Goal: Task Accomplishment & Management: Manage account settings

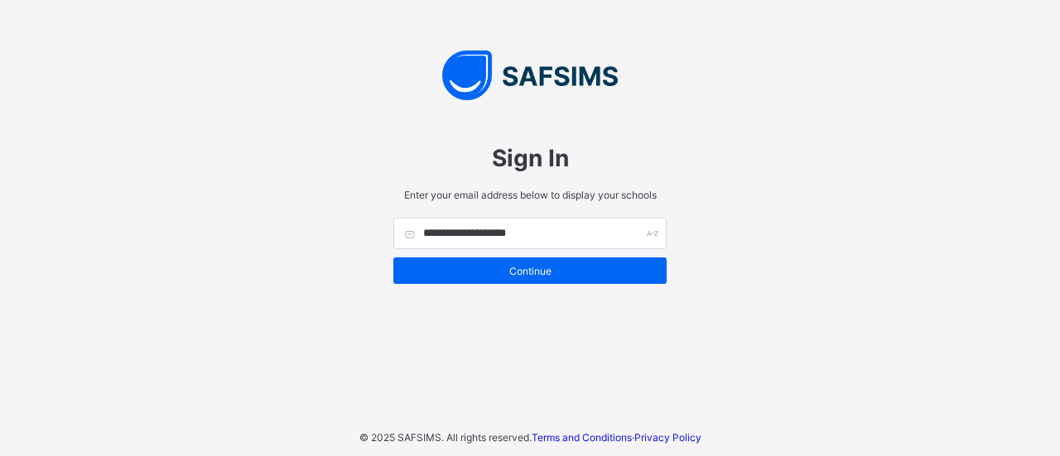
type input "**********"
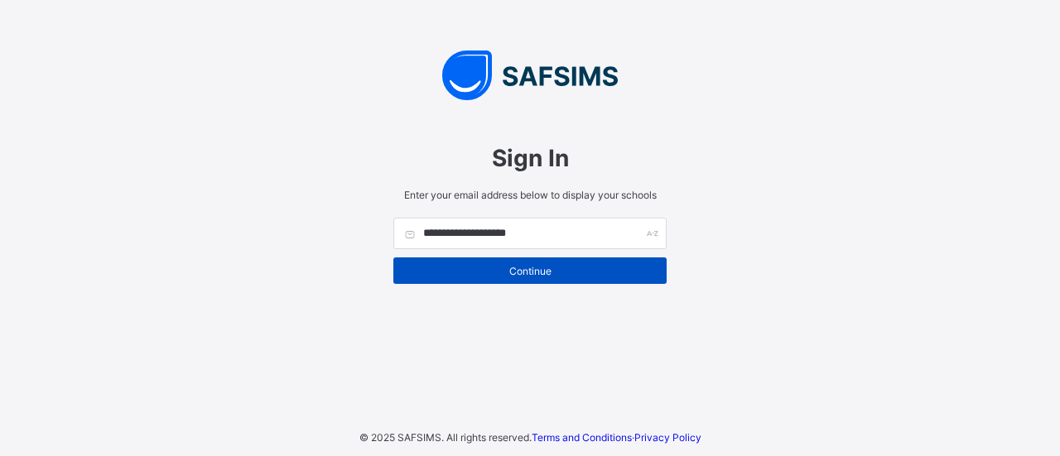
click at [582, 271] on span "Continue" at bounding box center [530, 271] width 249 height 12
click at [582, 268] on span "Continue" at bounding box center [530, 271] width 249 height 12
type input "**********"
click at [550, 265] on span "Continue" at bounding box center [530, 271] width 249 height 12
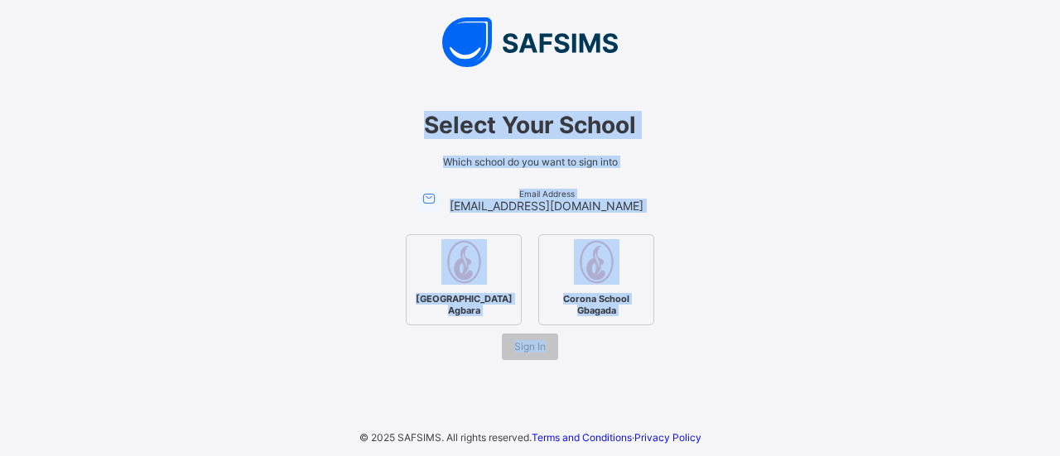
click at [640, 189] on div "Select Your School Which school do you want to sign into Email Address kemmymal…" at bounding box center [530, 227] width 464 height 266
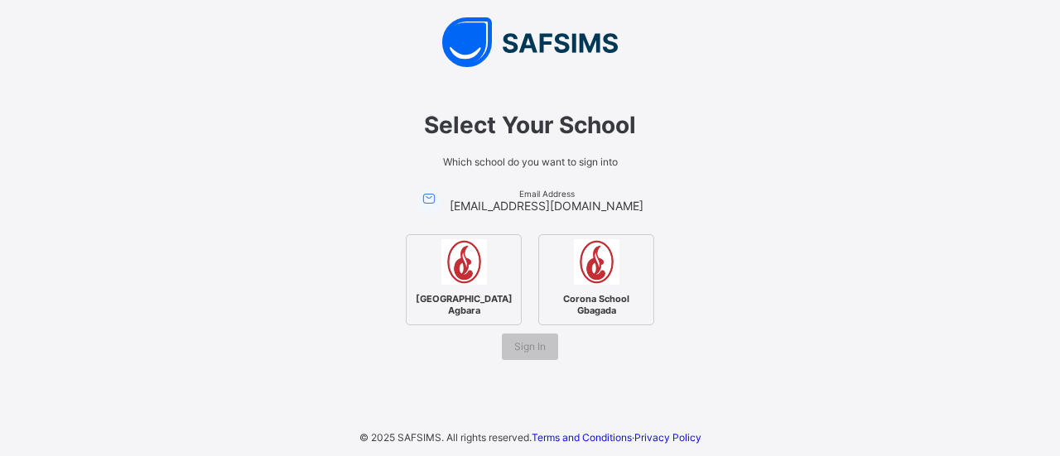
click at [491, 277] on div "Corona Secondary School Agbara" at bounding box center [464, 279] width 116 height 91
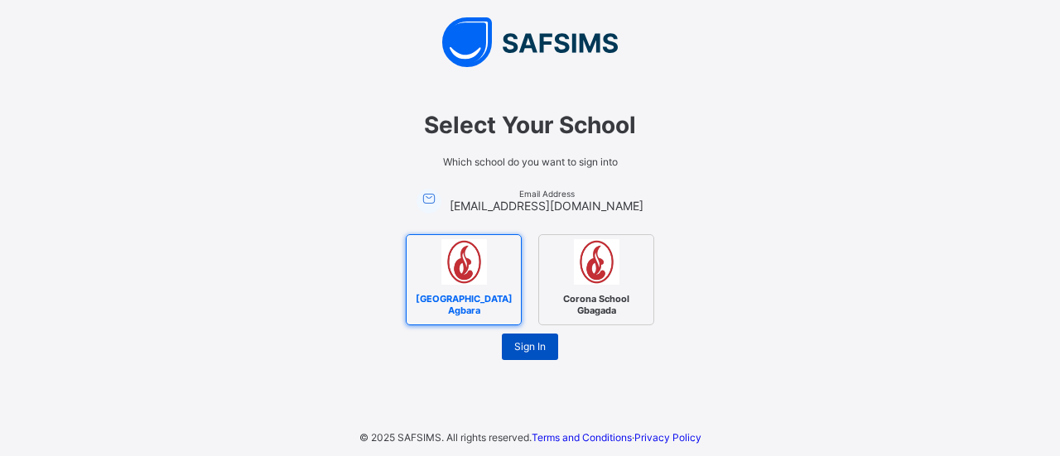
click at [521, 343] on span "Sign In" at bounding box center [529, 347] width 31 height 12
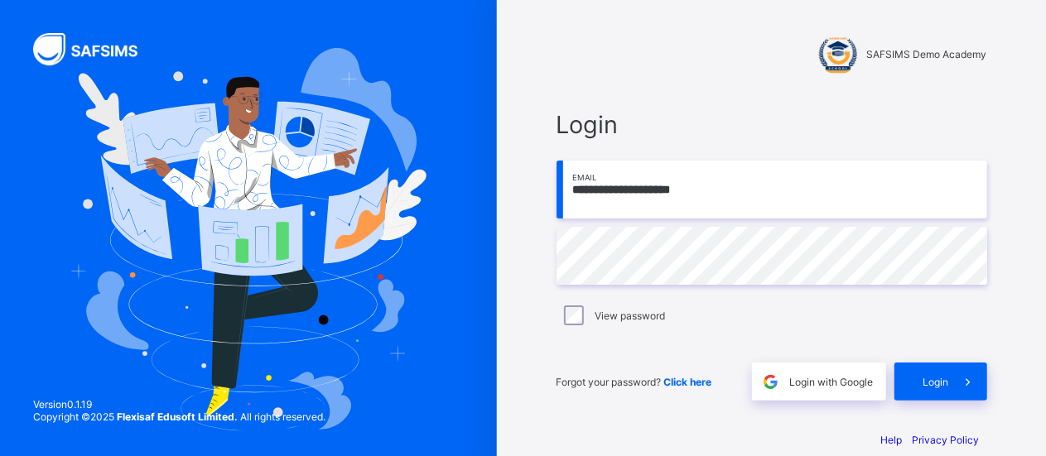
click at [855, 49] on div at bounding box center [838, 53] width 41 height 41
click at [595, 309] on div "View password" at bounding box center [772, 316] width 423 height 20
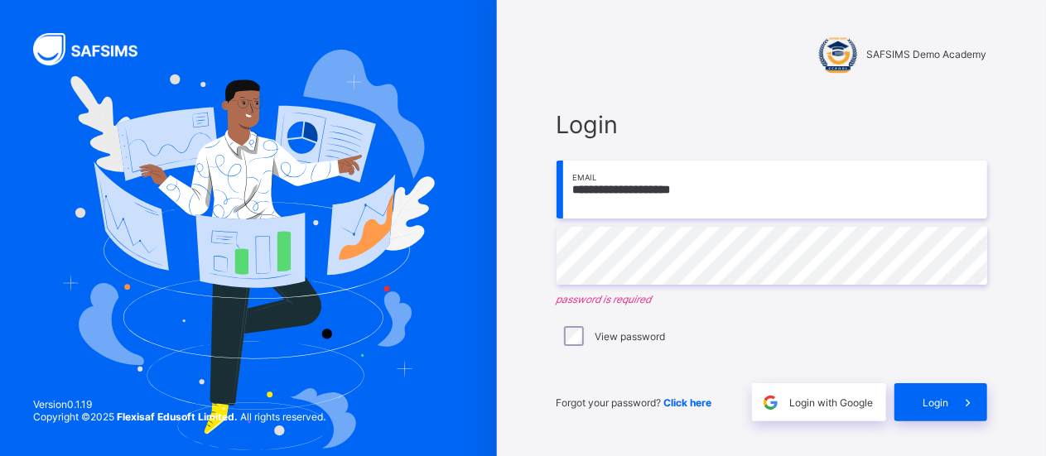
click at [712, 398] on span "Click here" at bounding box center [688, 403] width 48 height 12
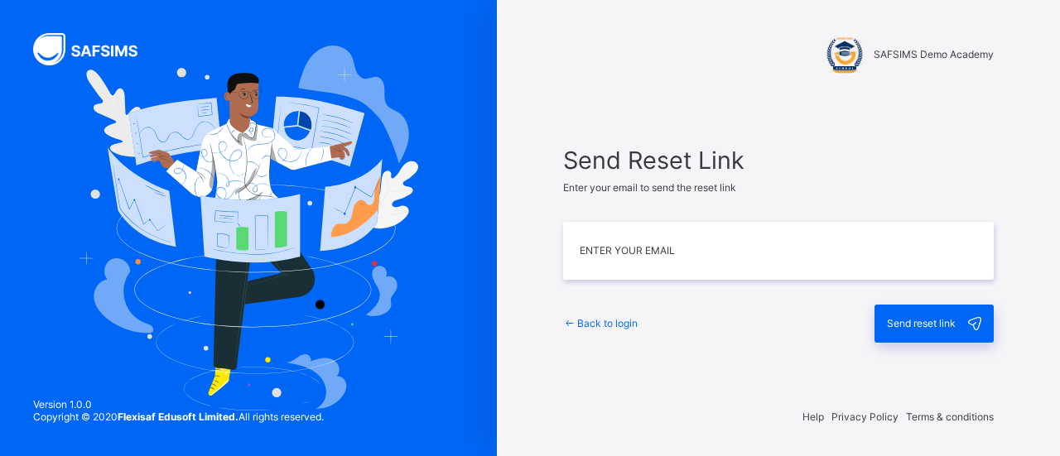
type input "**********"
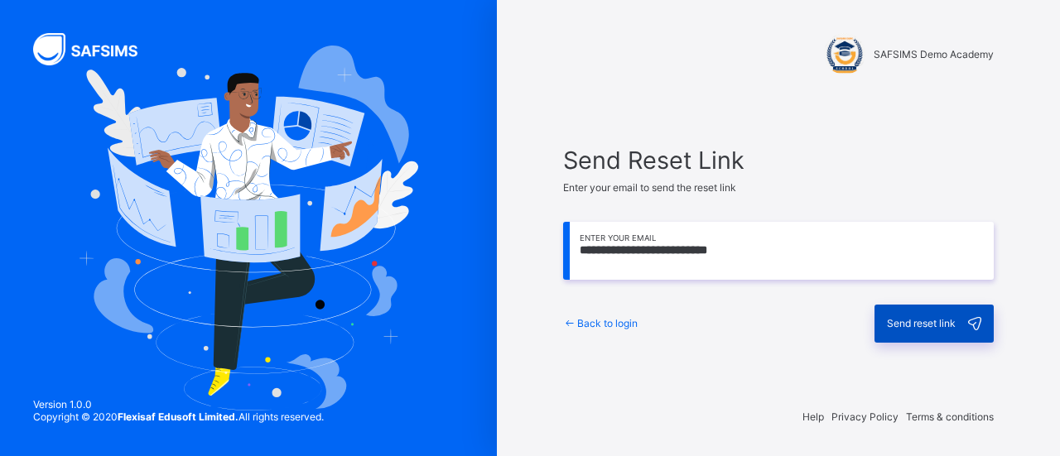
click at [898, 308] on div "Send reset link" at bounding box center [934, 324] width 119 height 38
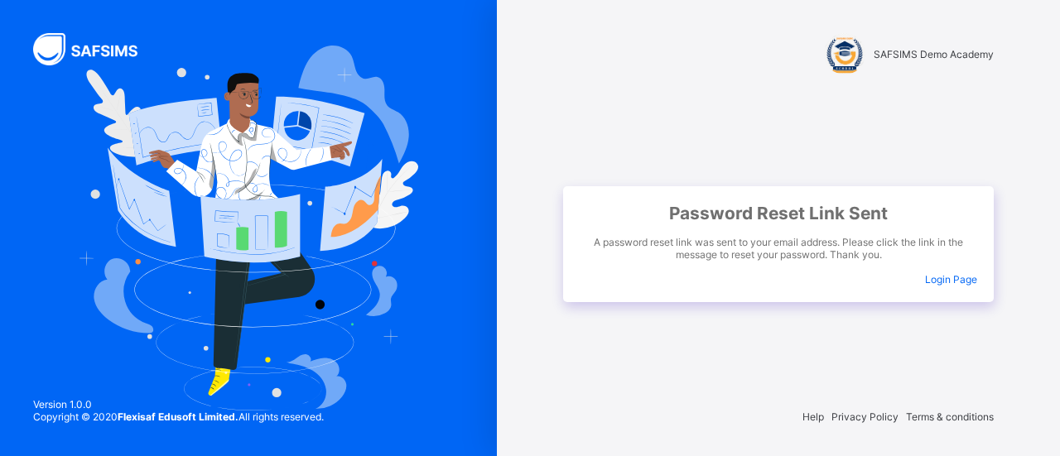
click at [957, 274] on span "Login Page" at bounding box center [951, 279] width 52 height 12
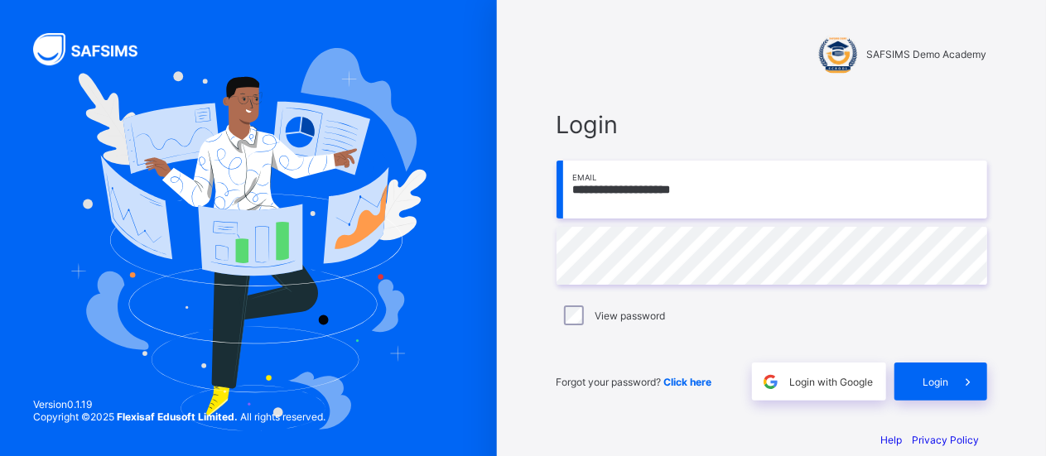
click at [709, 379] on span "Click here" at bounding box center [688, 382] width 48 height 12
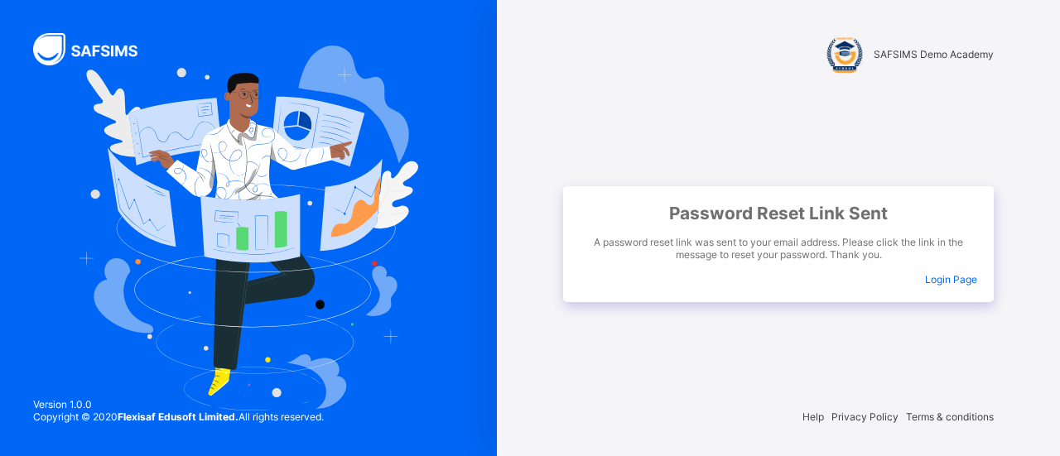
click at [950, 273] on div "Password Reset Link Sent A password reset link was sent to your email address. …" at bounding box center [778, 244] width 431 height 116
click at [954, 284] on div "Password Reset Link Sent A password reset link was sent to your email address. …" at bounding box center [778, 244] width 431 height 116
click at [959, 280] on span "Login Page" at bounding box center [951, 279] width 52 height 12
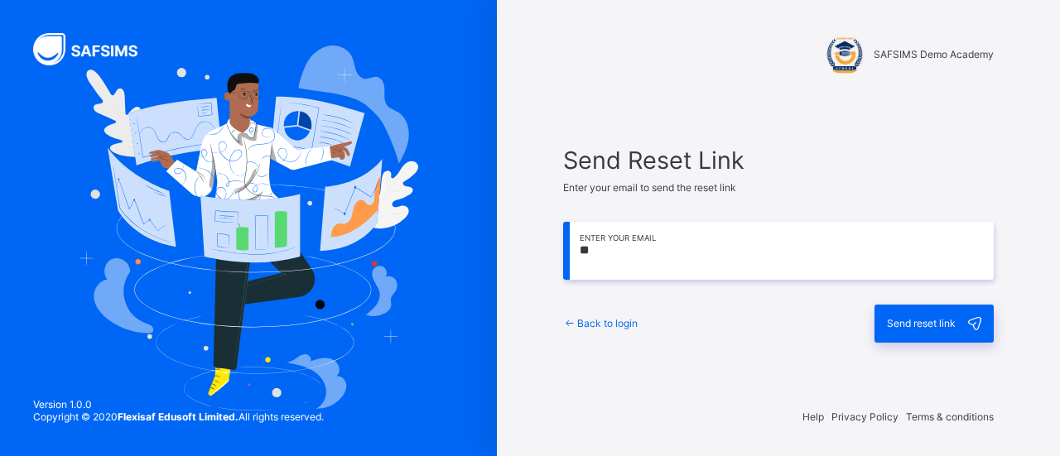
type input "*"
type input "**"
click at [586, 318] on span "Back to login" at bounding box center [607, 323] width 60 height 12
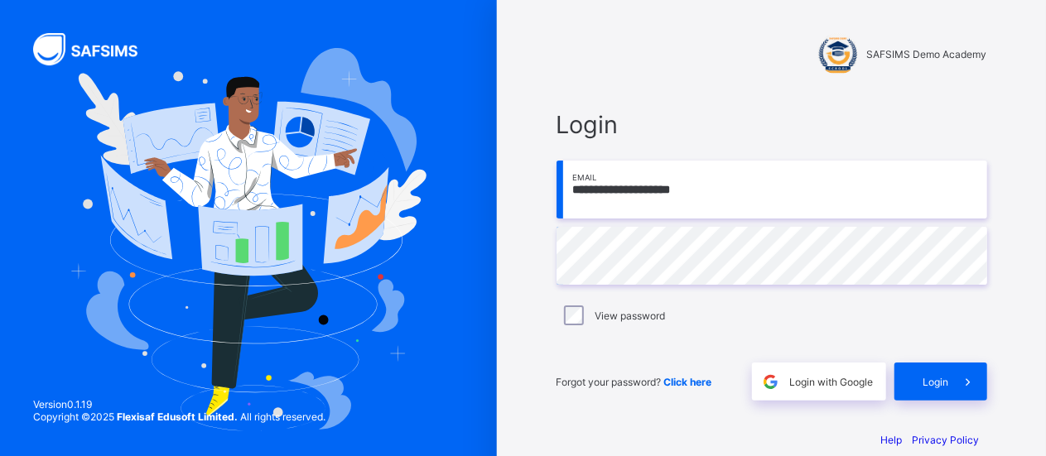
click at [624, 319] on label "View password" at bounding box center [631, 316] width 70 height 12
click at [961, 380] on span at bounding box center [968, 382] width 38 height 38
click at [951, 375] on div "Login" at bounding box center [941, 382] width 93 height 38
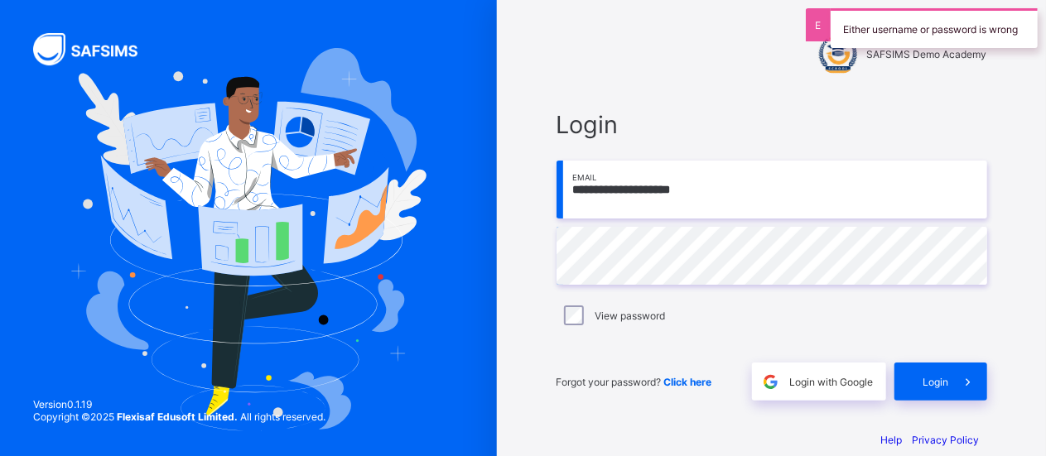
click at [418, 312] on div "**********" at bounding box center [523, 240] width 1046 height 480
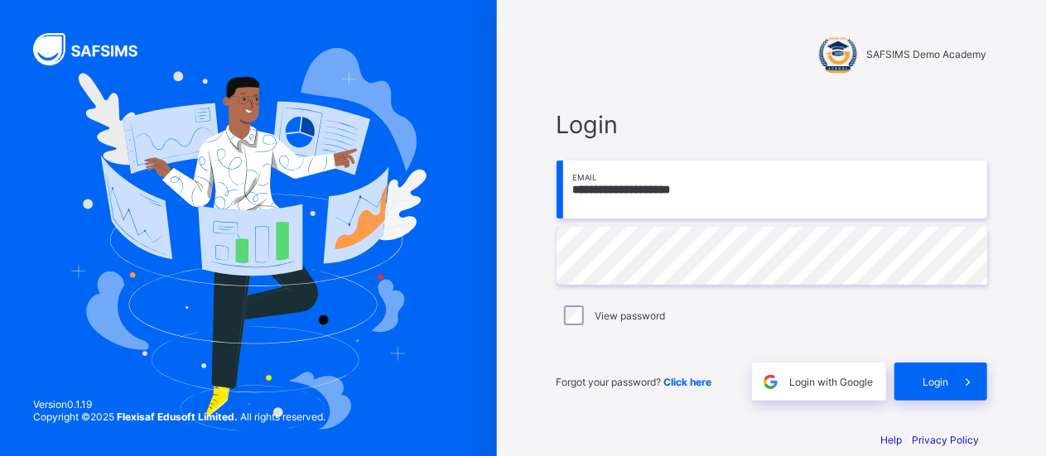
click at [943, 361] on div "Forgot your password? Click here Login with Google Login" at bounding box center [772, 373] width 431 height 55
click at [984, 388] on span at bounding box center [968, 382] width 38 height 38
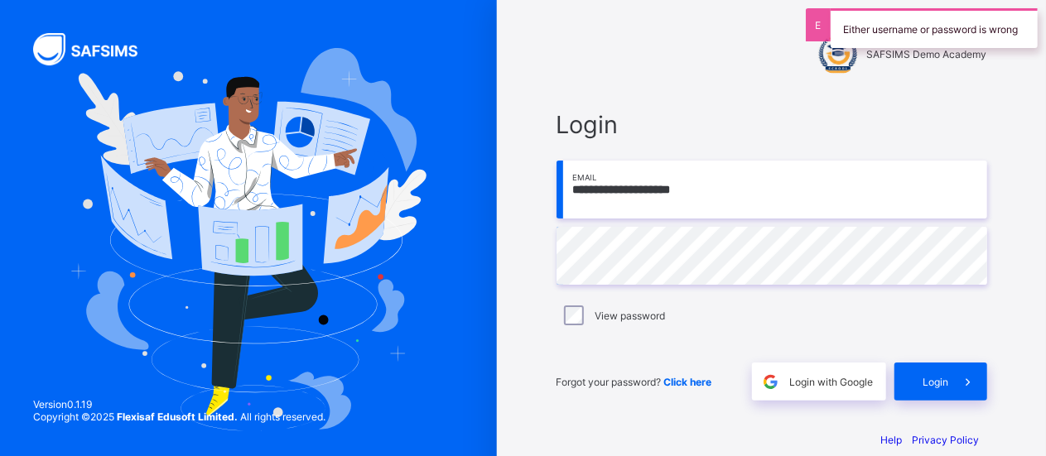
click at [315, 229] on div "**********" at bounding box center [523, 240] width 1046 height 480
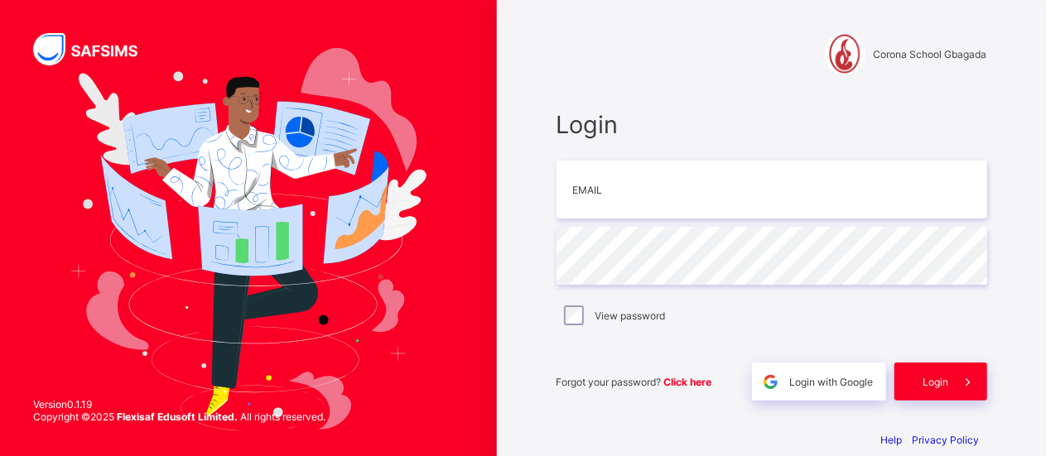
click at [779, 145] on div at bounding box center [772, 145] width 431 height 13
click at [832, 379] on span "Login with Google" at bounding box center [832, 382] width 84 height 12
click at [827, 378] on span "Login with Google" at bounding box center [832, 382] width 84 height 12
